Goal: Navigation & Orientation: Find specific page/section

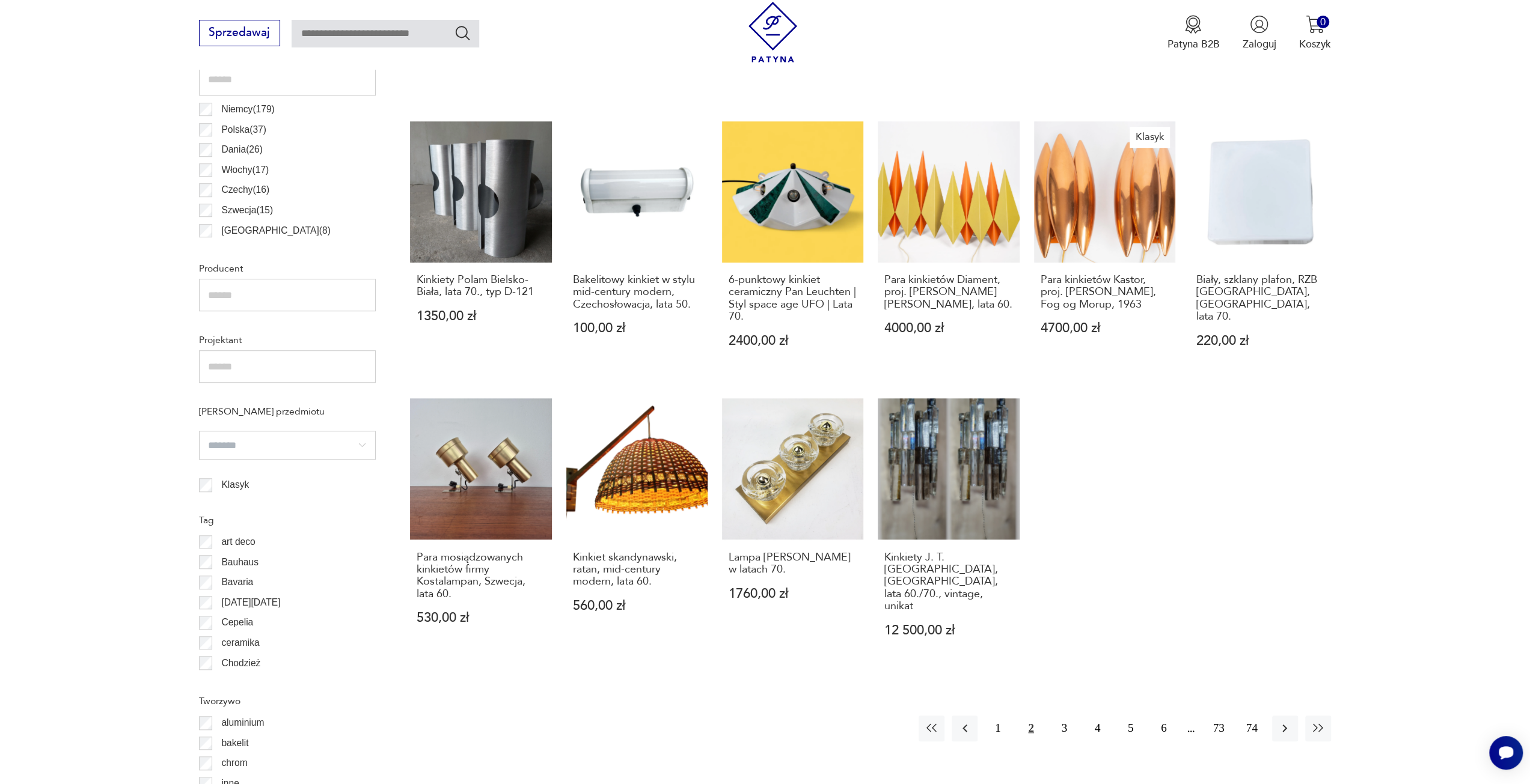
scroll to position [778, 0]
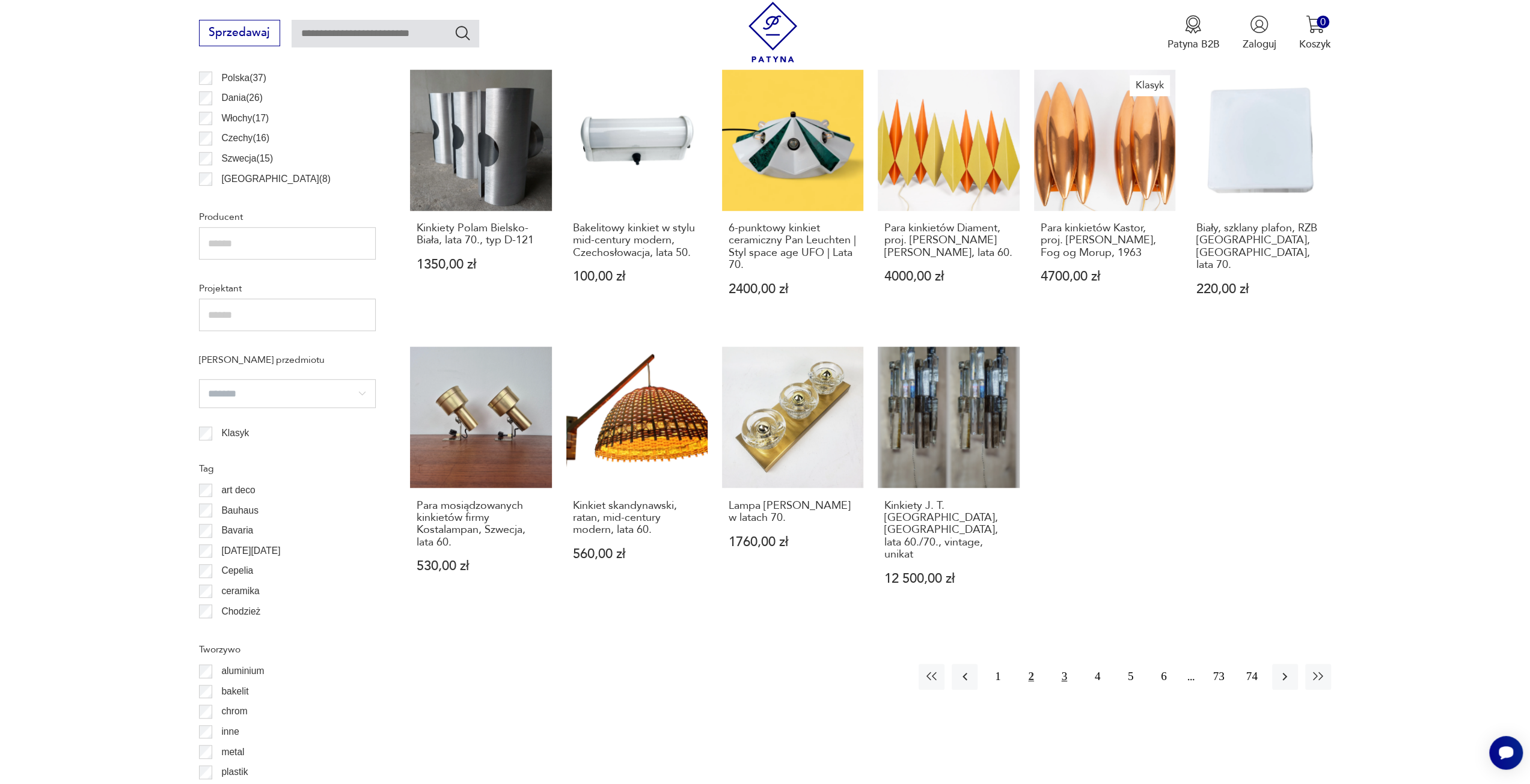
click at [1058, 676] on button "3" at bounding box center [1064, 677] width 26 height 26
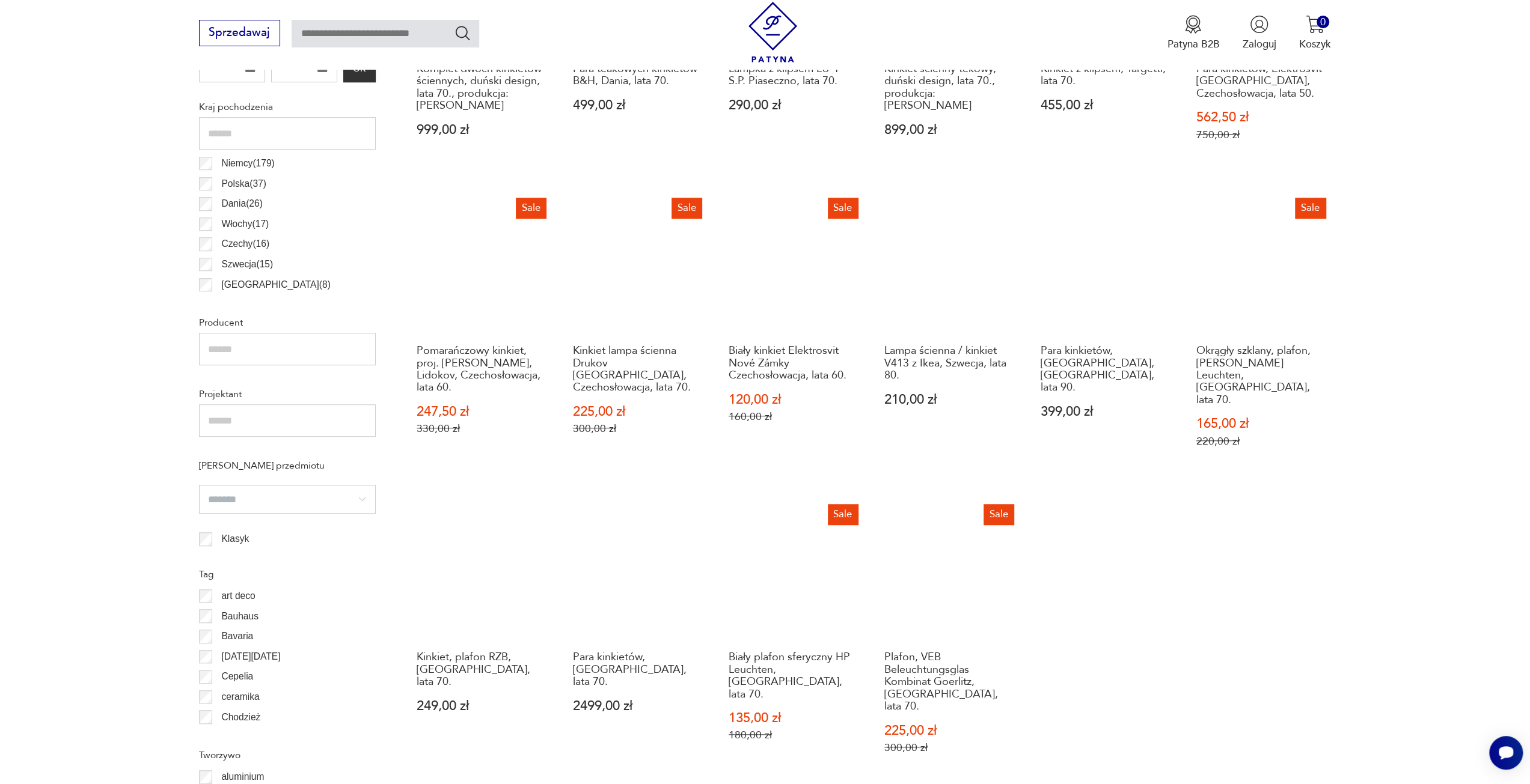
scroll to position [838, 0]
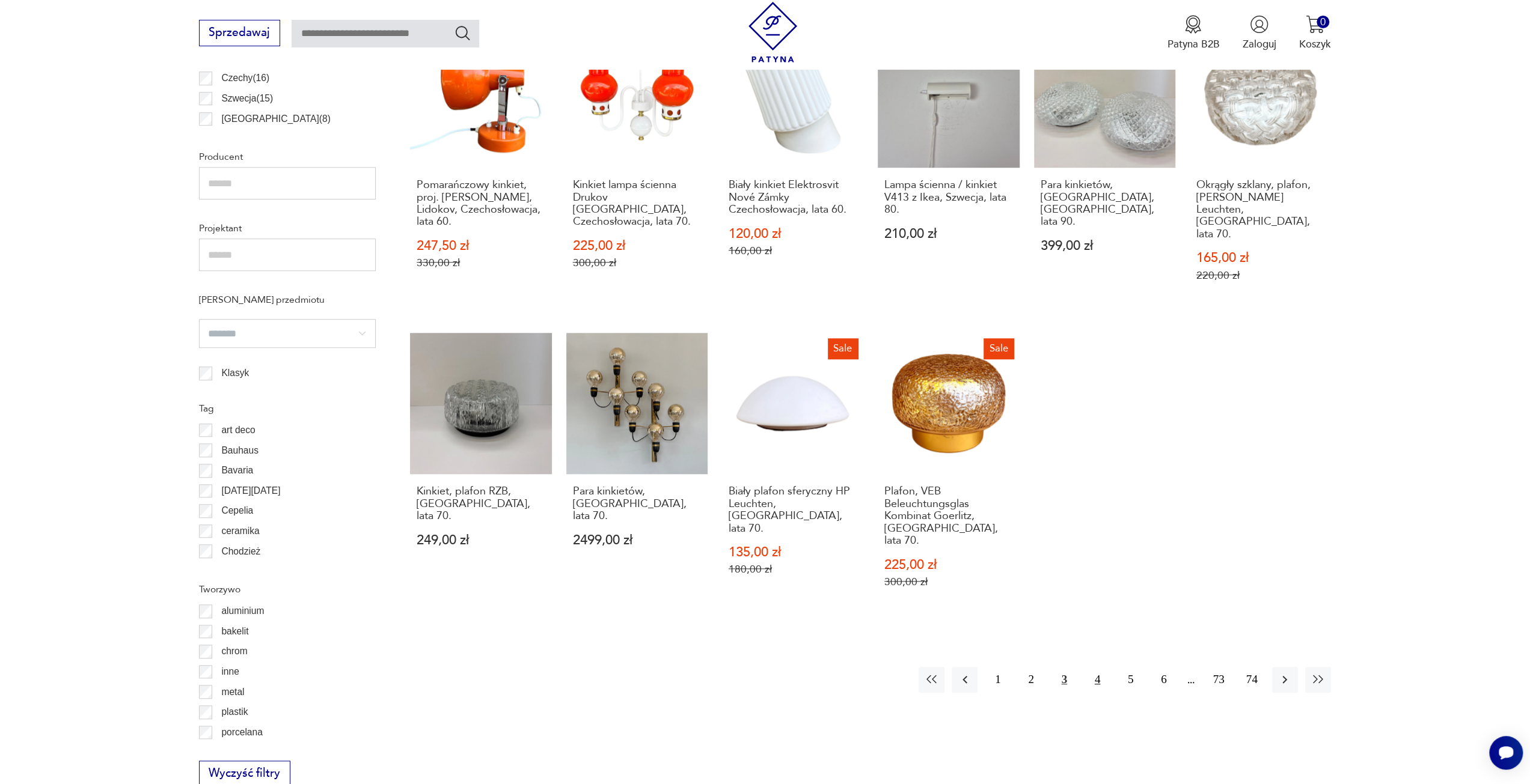
click at [1100, 667] on button "4" at bounding box center [1097, 680] width 26 height 26
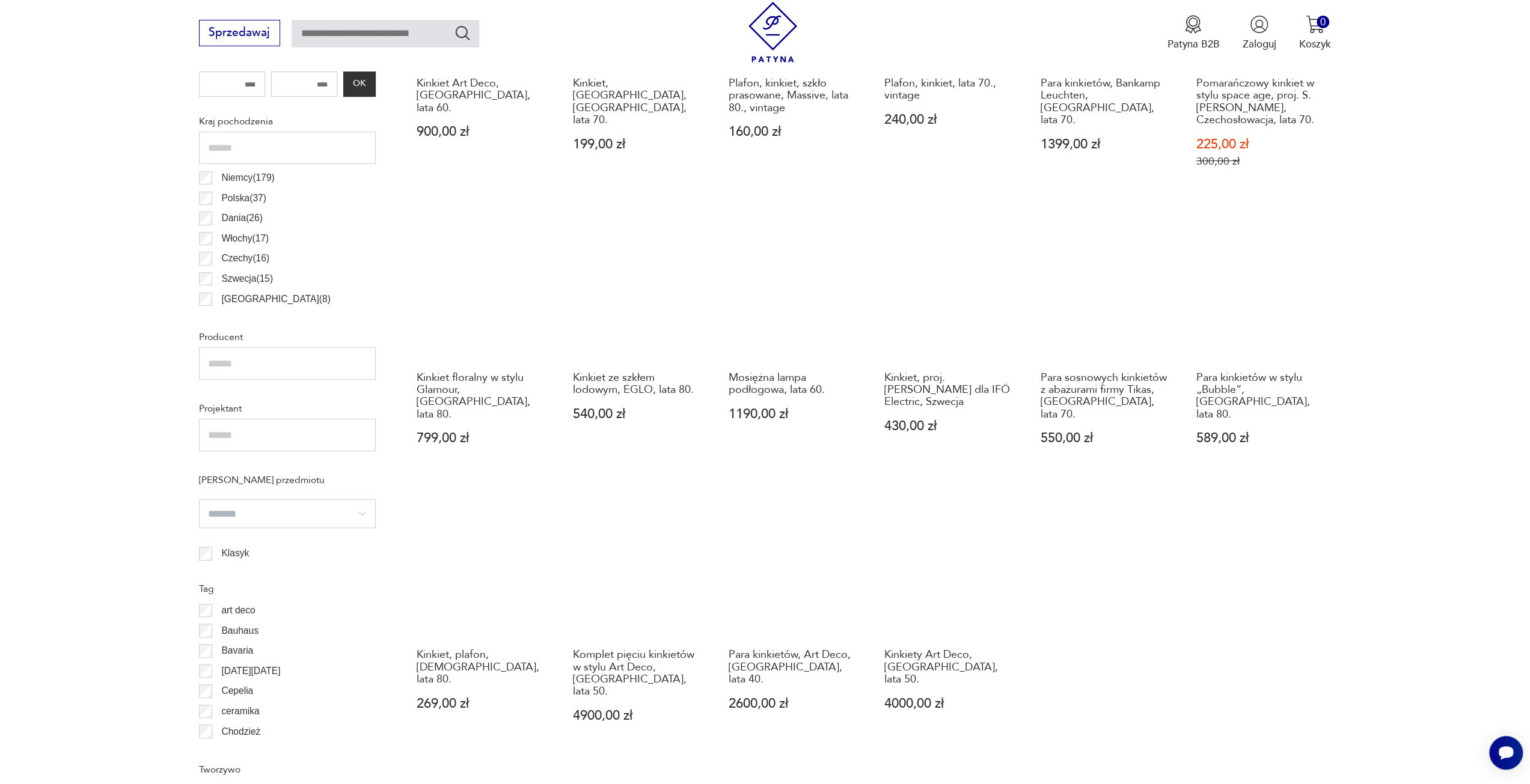
scroll to position [898, 0]
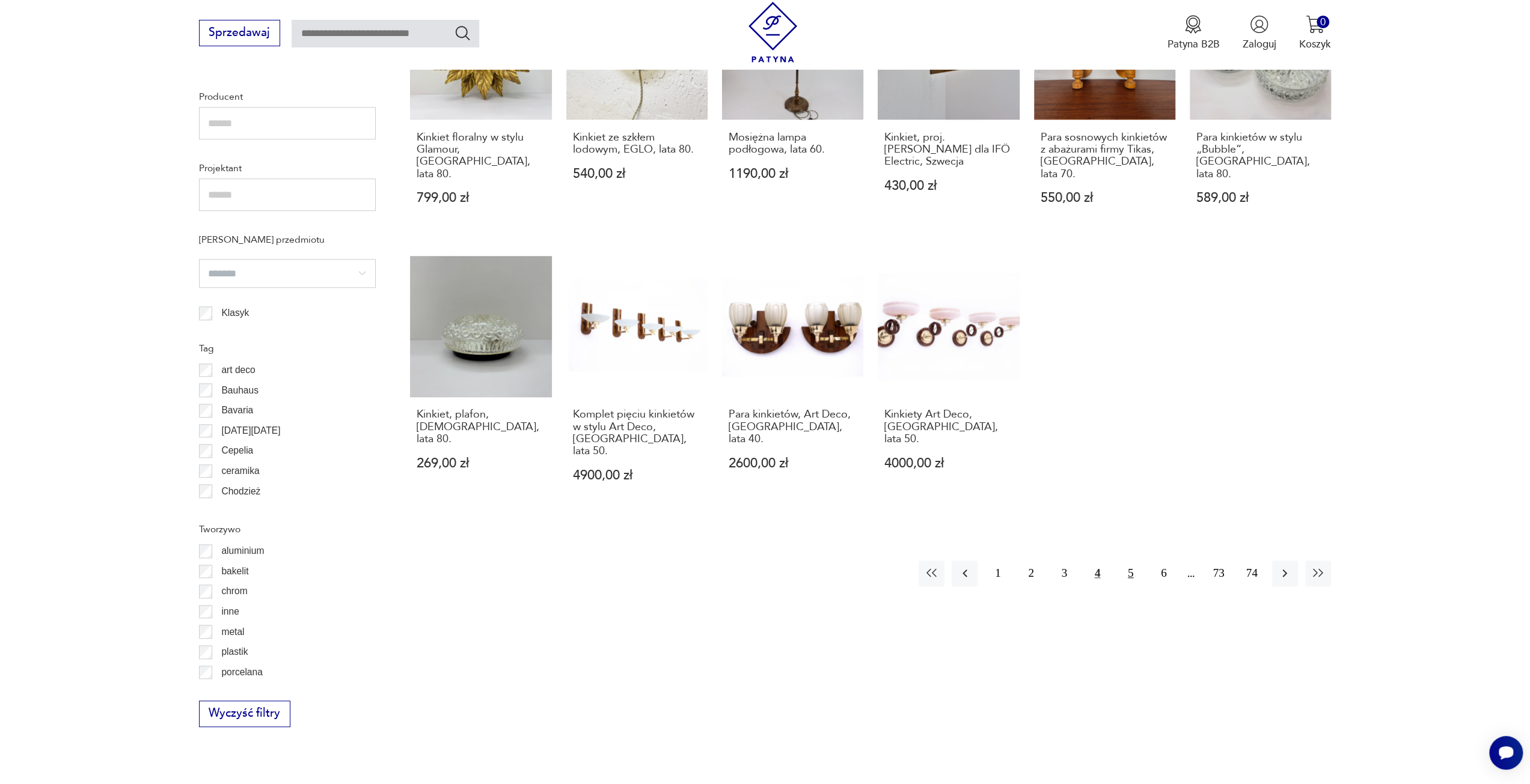
click at [1133, 561] on button "5" at bounding box center [1130, 574] width 26 height 26
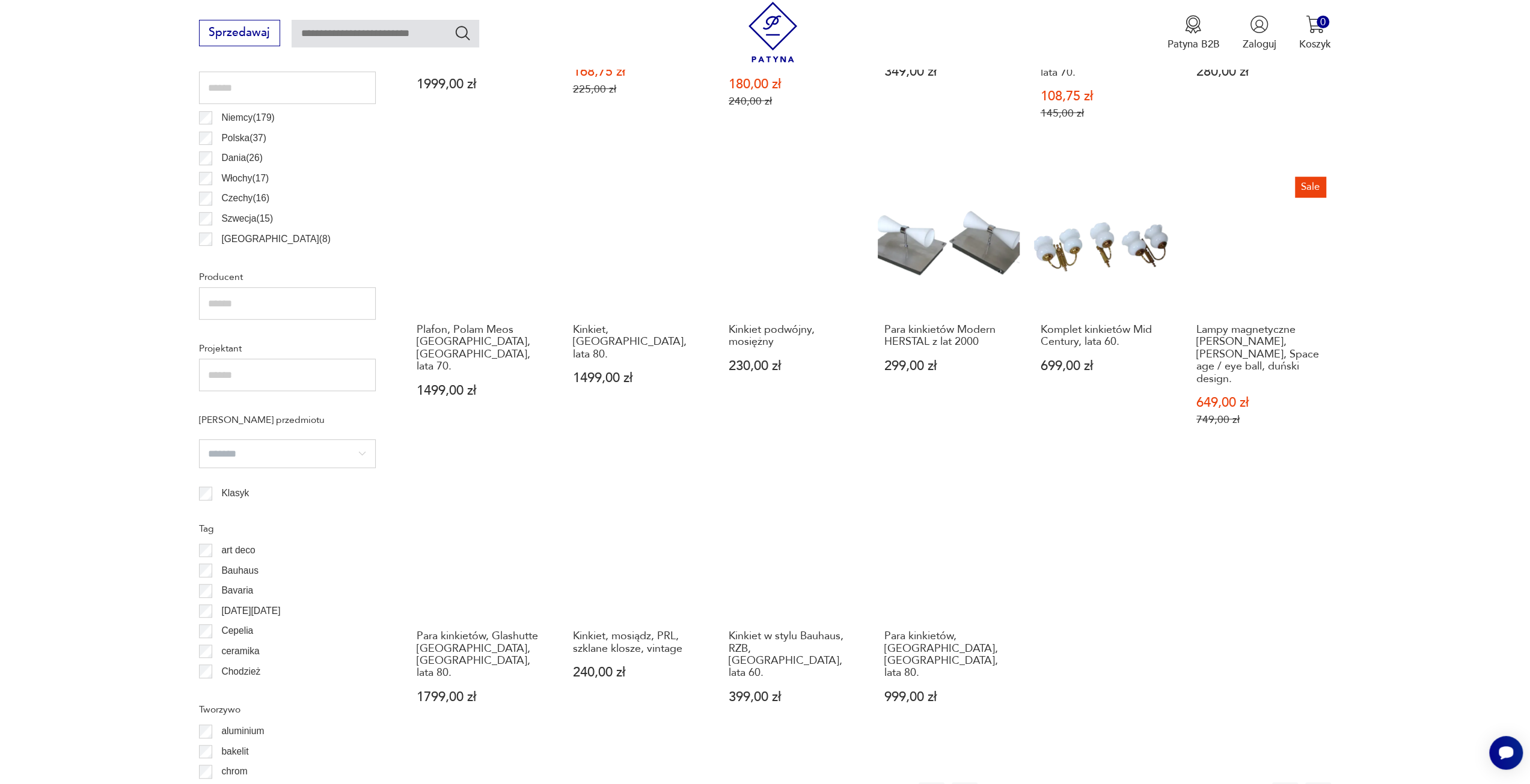
scroll to position [898, 0]
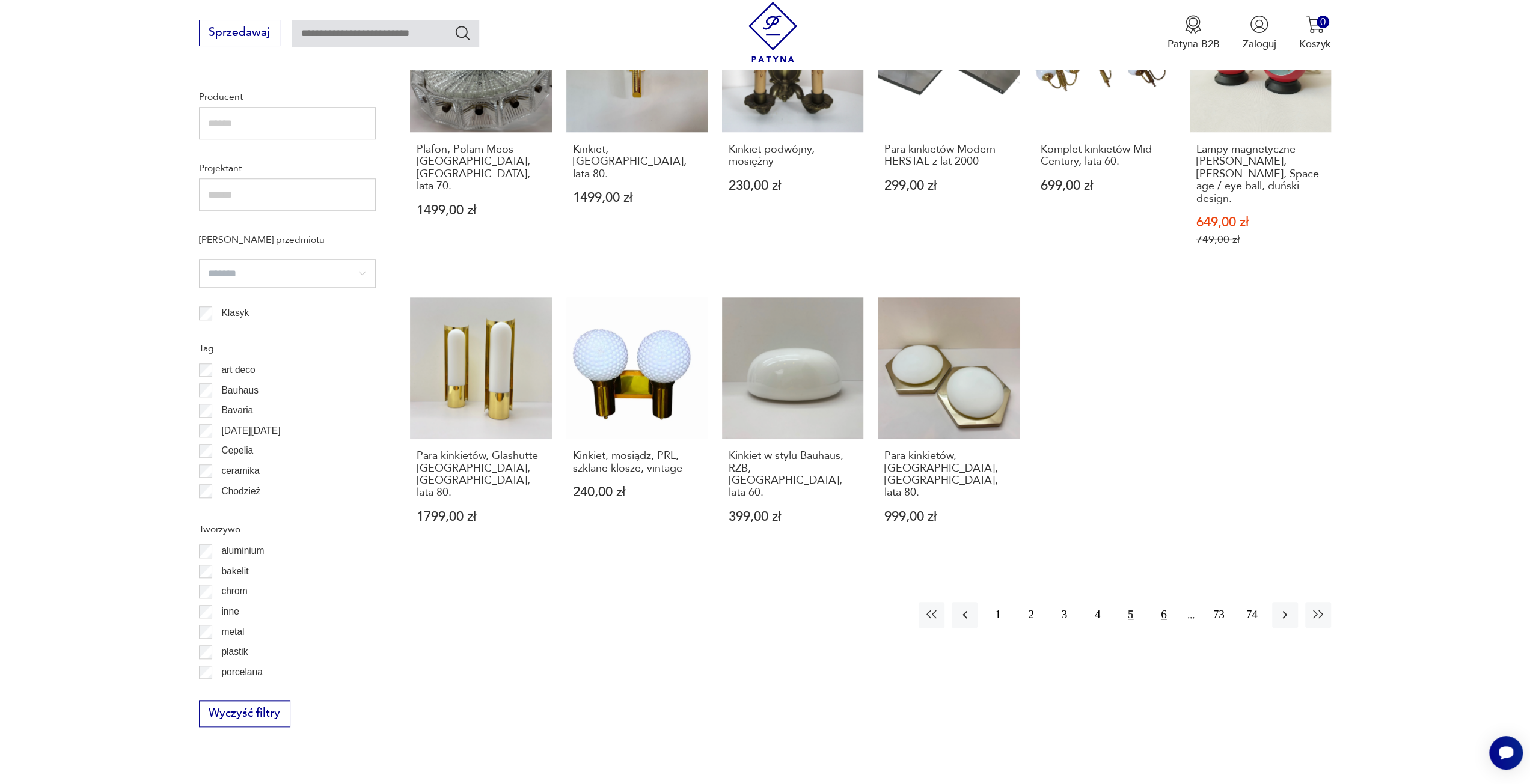
click at [1165, 602] on button "6" at bounding box center [1163, 615] width 26 height 26
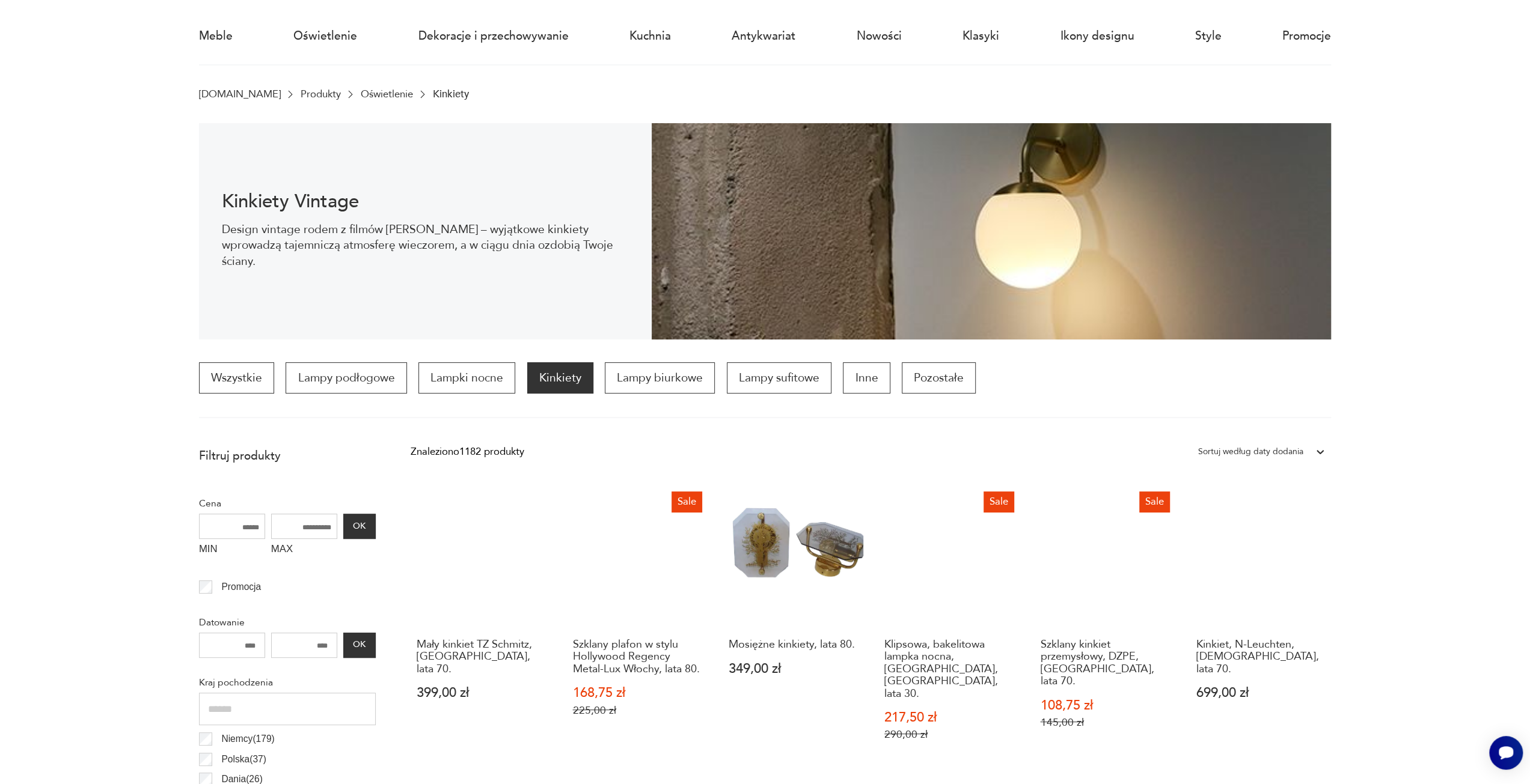
scroll to position [57, 0]
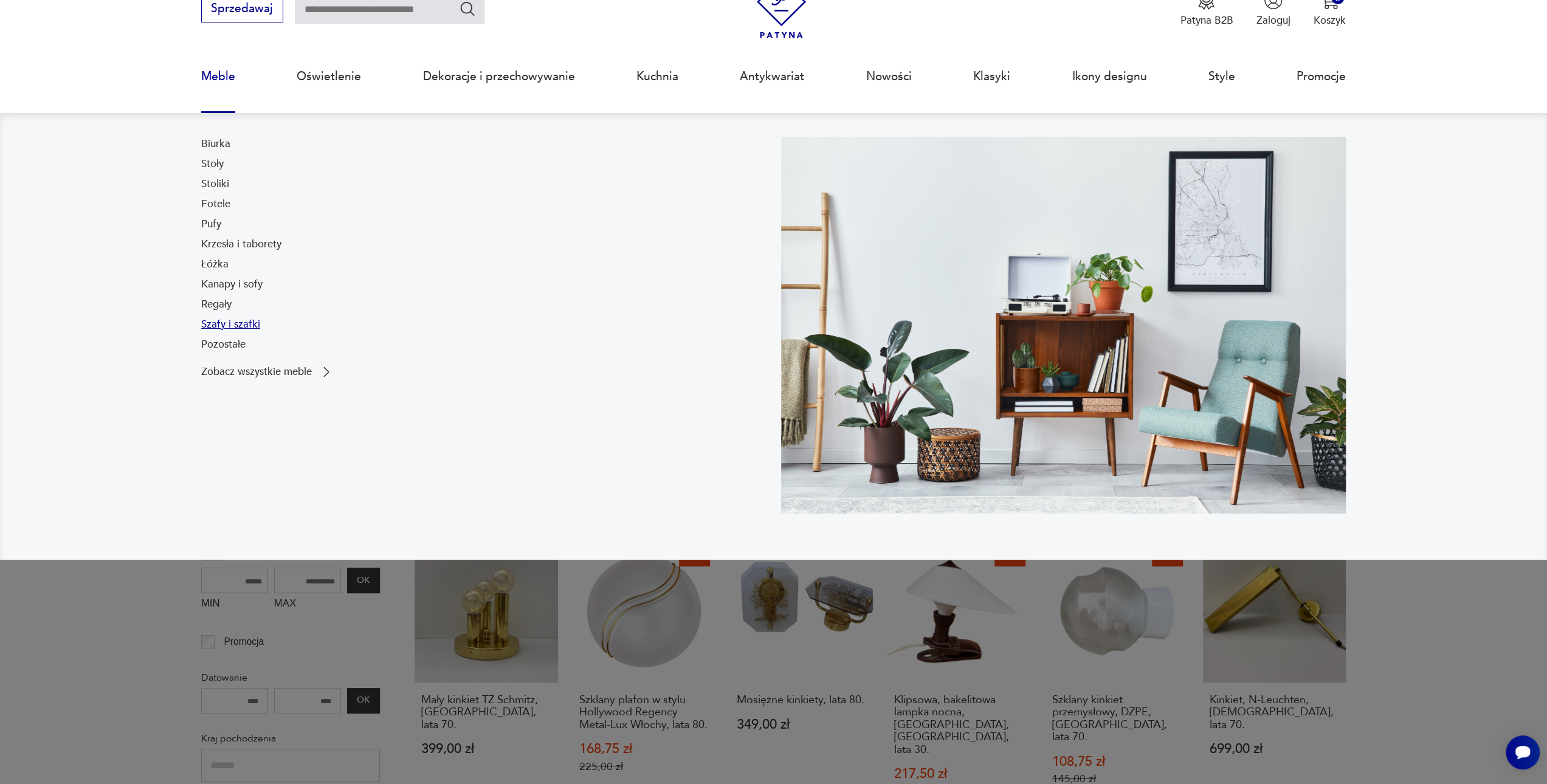
click at [244, 327] on link "Szafy i szafki" at bounding box center [230, 324] width 59 height 15
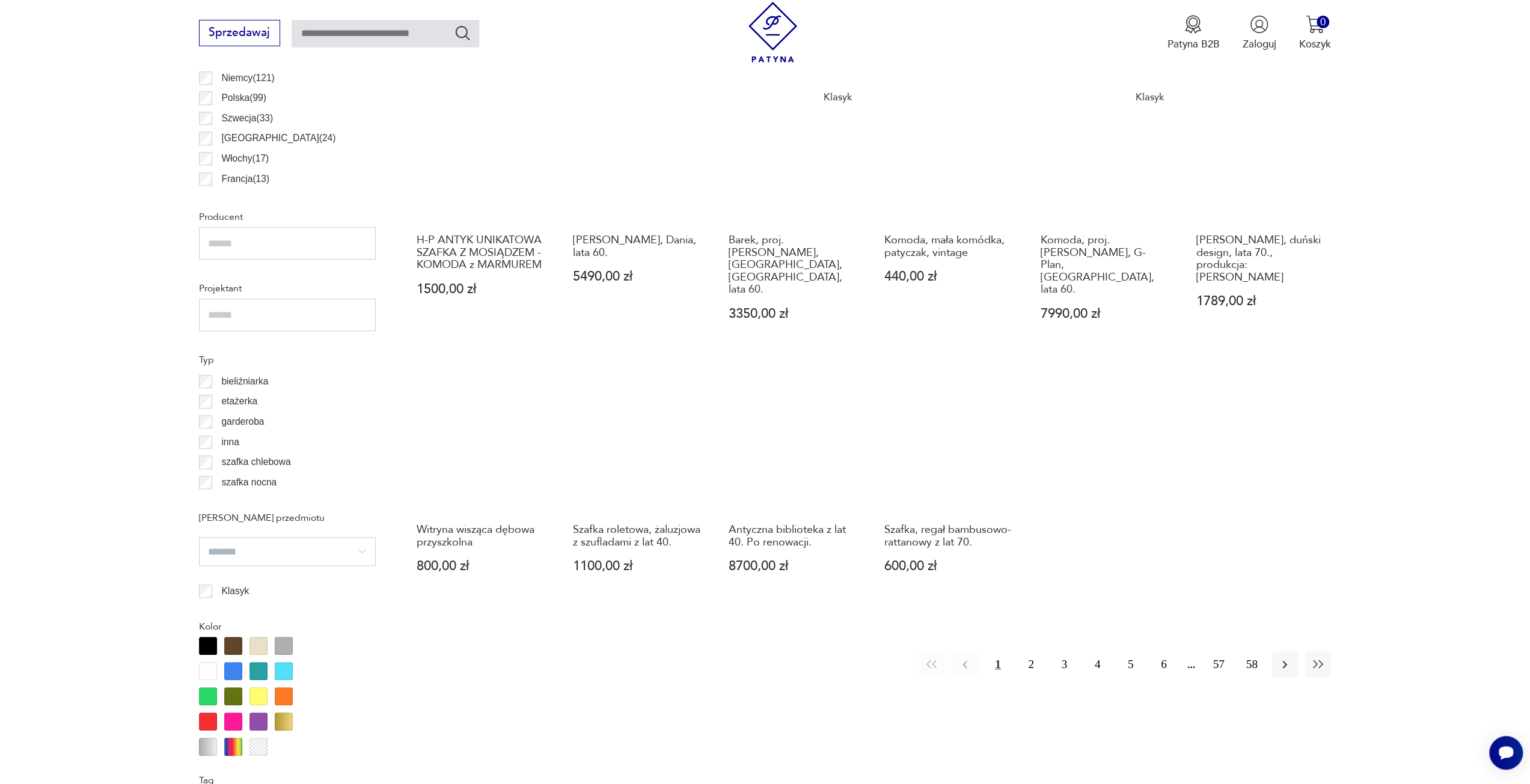
scroll to position [484, 0]
